Goal: Find specific page/section: Find specific page/section

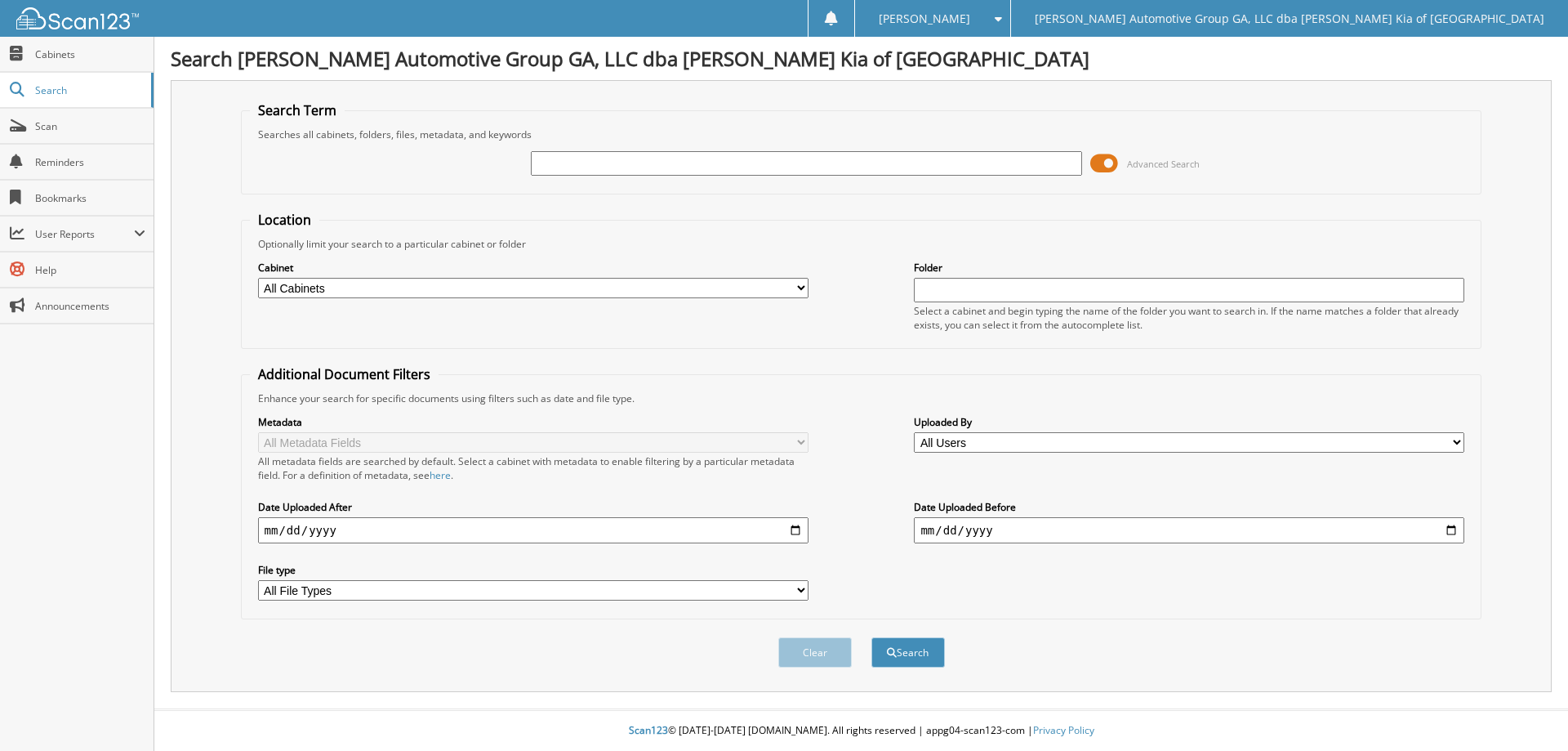
click at [899, 155] on input "text" at bounding box center [806, 164] width 551 height 24
type input "116064"
click at [872, 637] on button "Search" at bounding box center [908, 652] width 73 height 30
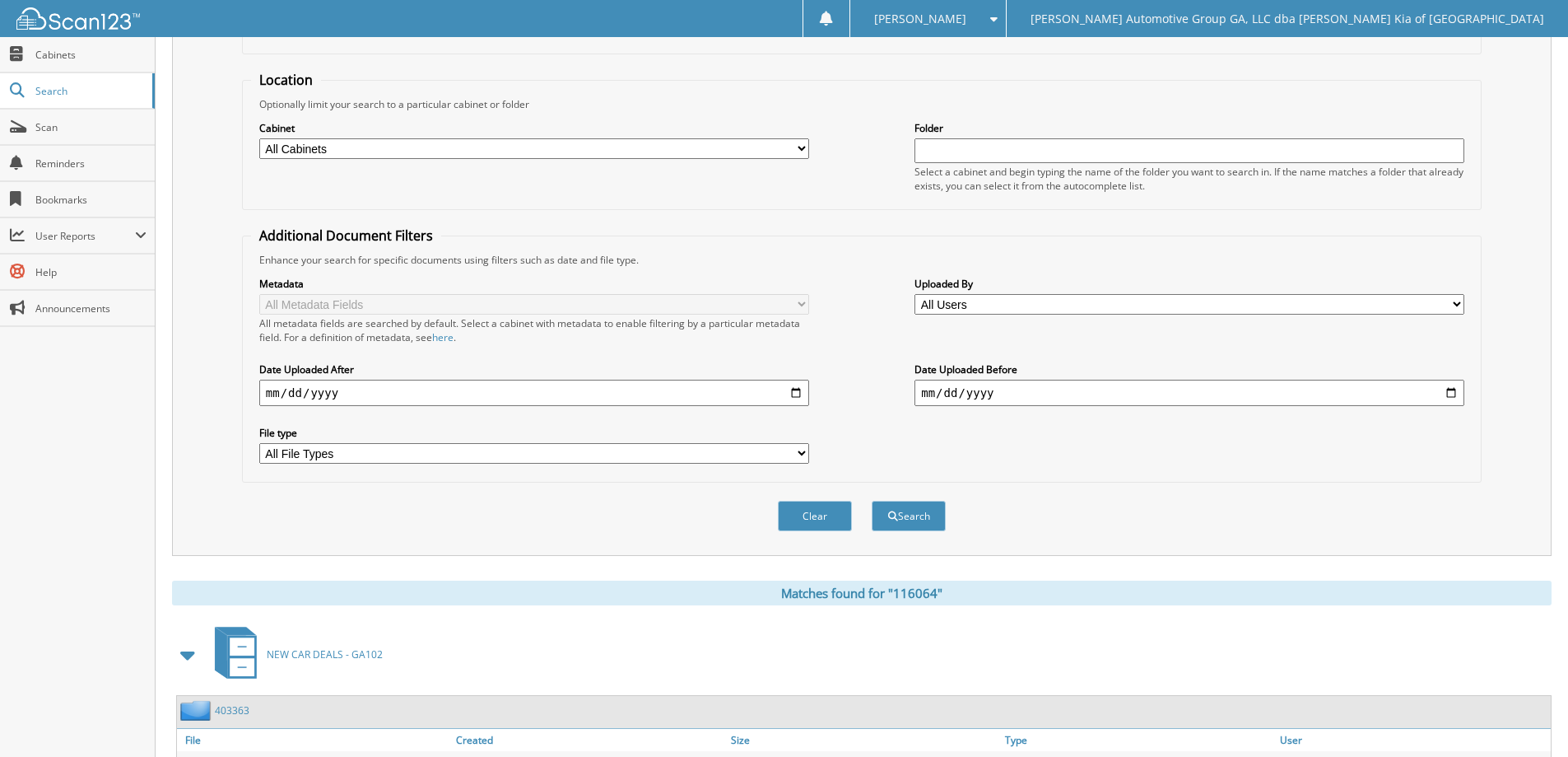
scroll to position [255, 0]
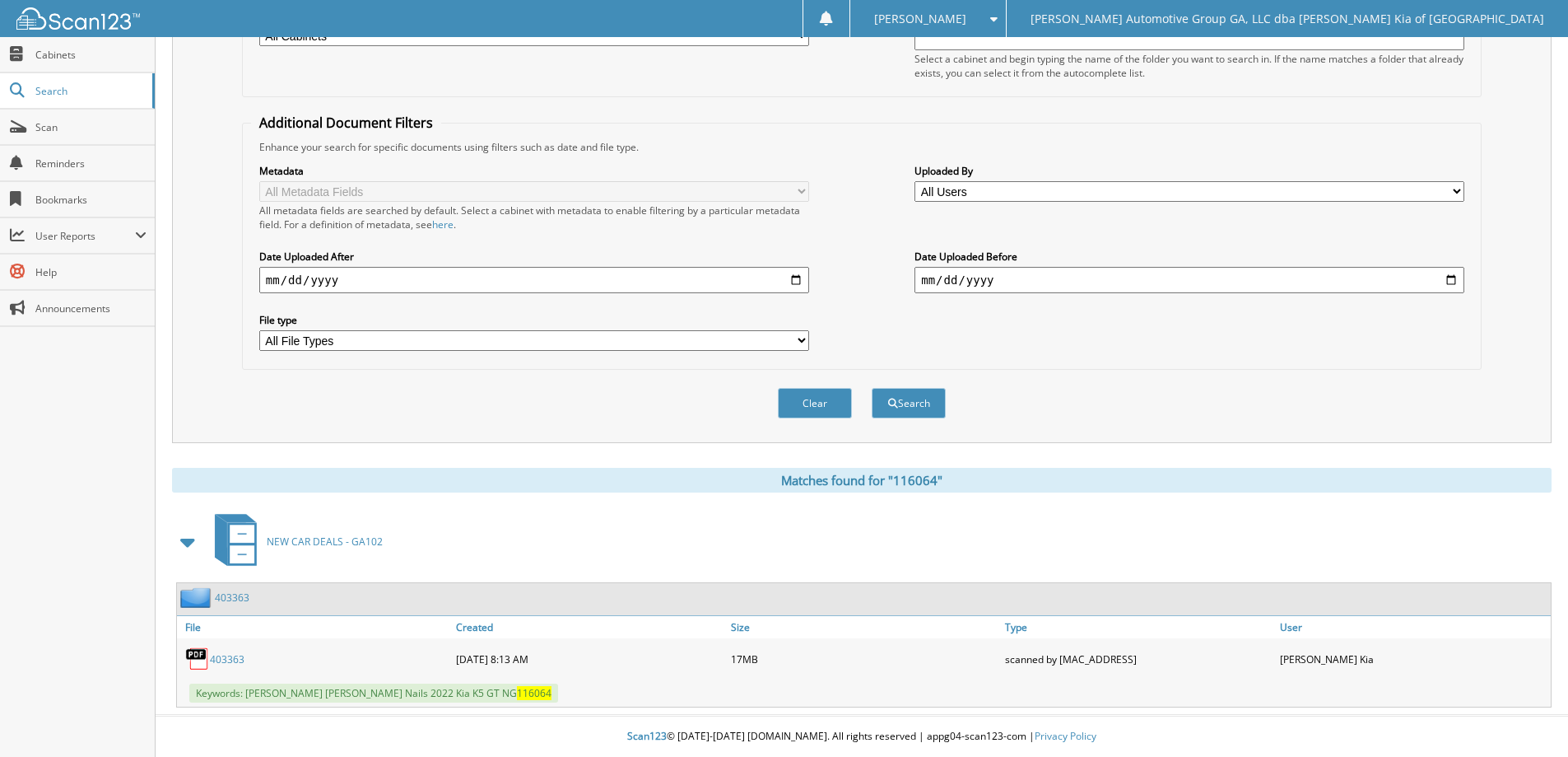
click at [234, 602] on link "403363" at bounding box center [232, 597] width 35 height 14
